Goal: Task Accomplishment & Management: Manage account settings

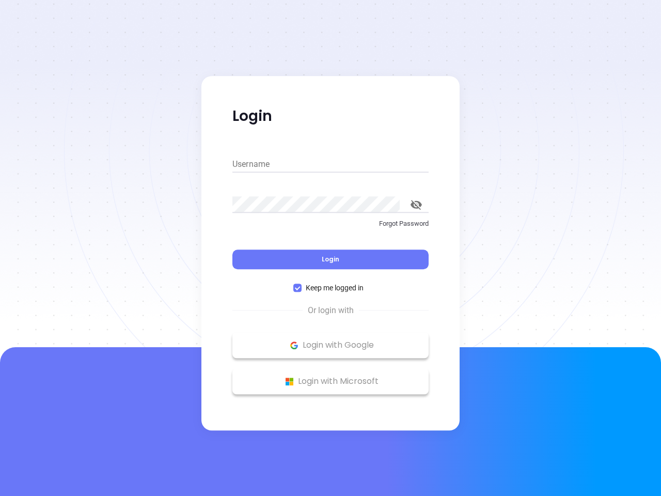
click at [331, 248] on div "Login" at bounding box center [330, 253] width 196 height 32
click at [331, 164] on input "Username" at bounding box center [330, 164] width 196 height 17
click at [416, 205] on icon "toggle password visibility" at bounding box center [416, 205] width 11 height 10
click at [331, 259] on span "Login" at bounding box center [331, 259] width 18 height 9
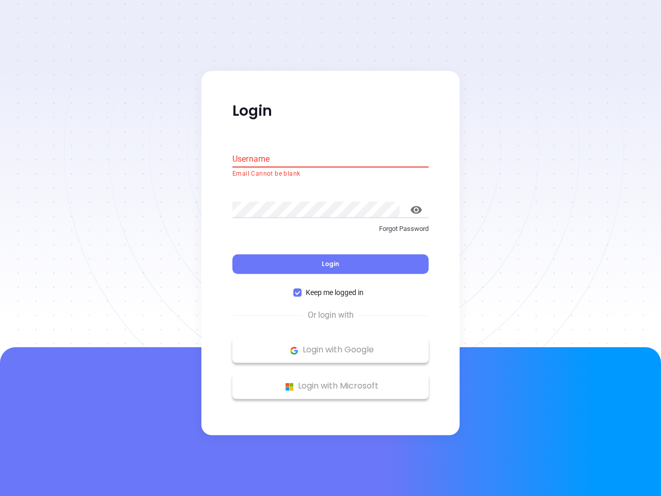
click at [331, 288] on span "Keep me logged in" at bounding box center [335, 292] width 66 height 11
click at [302, 289] on input "Keep me logged in" at bounding box center [297, 293] width 8 height 8
checkbox input "false"
click at [331, 345] on p "Login with Google" at bounding box center [331, 349] width 186 height 15
click at [331, 381] on p "Login with Microsoft" at bounding box center [331, 386] width 186 height 15
